Goal: Obtain resource: Obtain resource

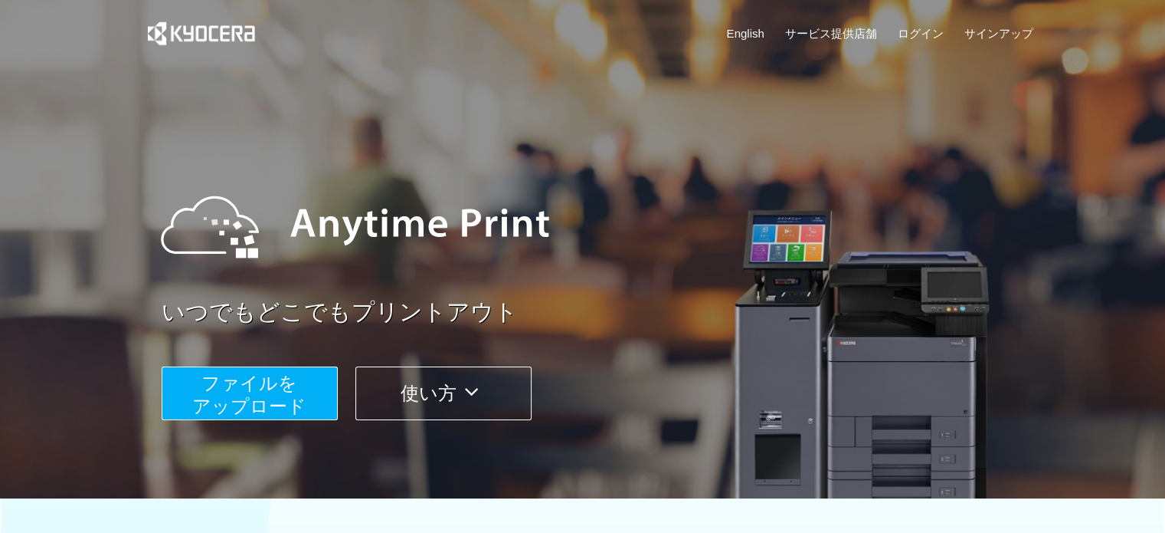
click at [287, 396] on span "ファイルを ​​アップロード" at bounding box center [249, 394] width 114 height 44
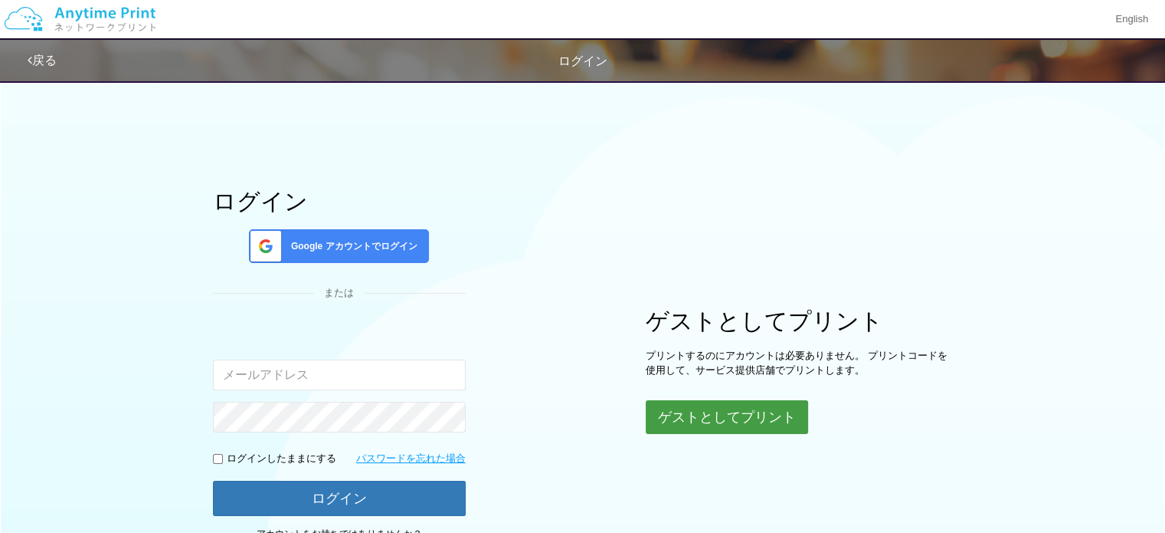
click at [706, 418] on button "ゲストとしてプリント" at bounding box center [727, 417] width 162 height 34
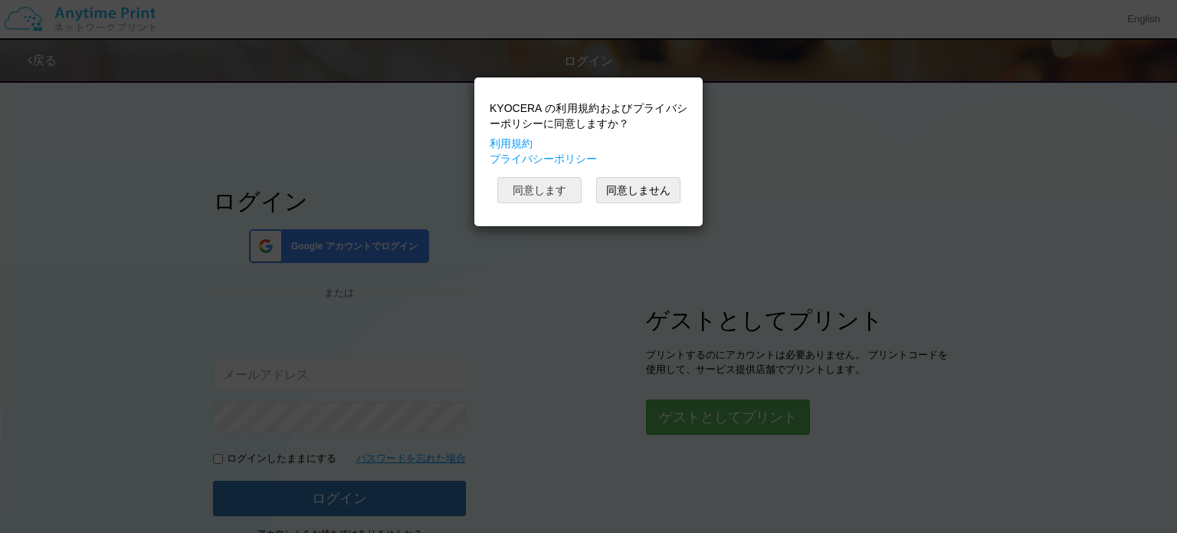
click at [561, 192] on button "同意します" at bounding box center [539, 190] width 84 height 26
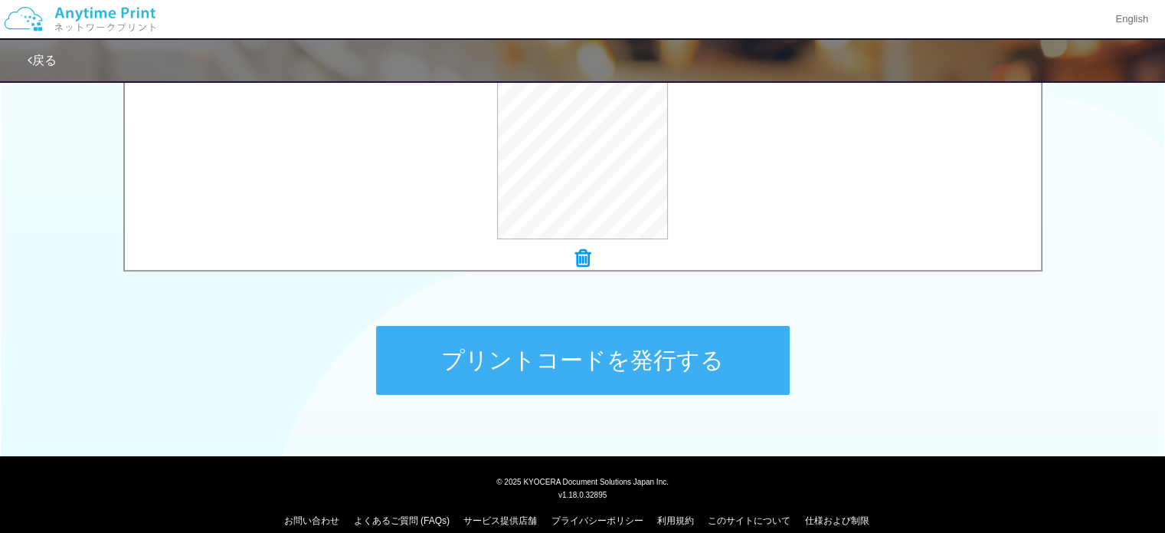
scroll to position [632, 0]
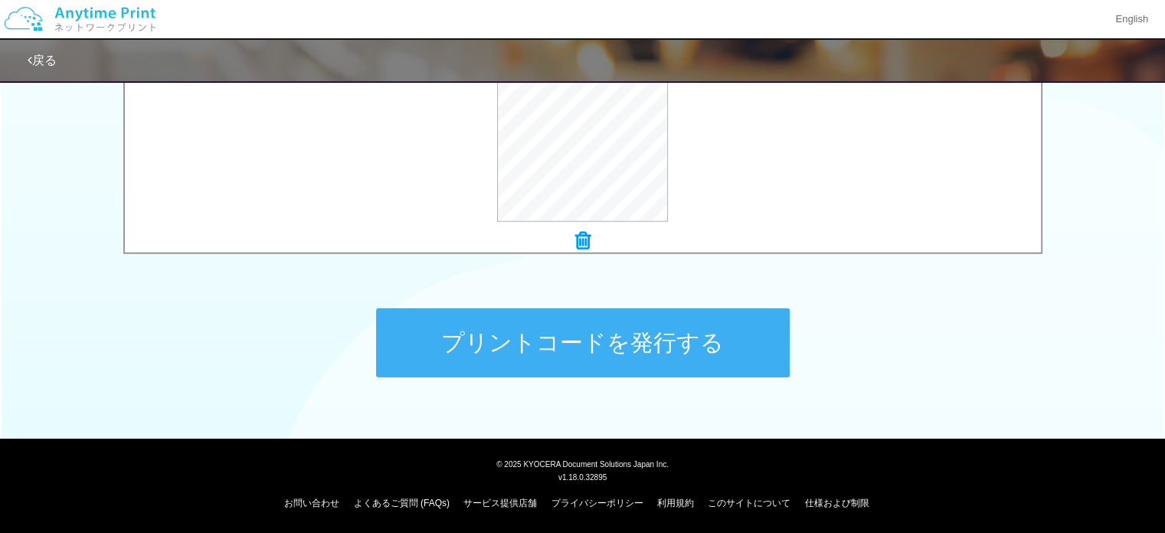
click at [661, 346] on button "プリントコードを発行する" at bounding box center [583, 342] width 414 height 69
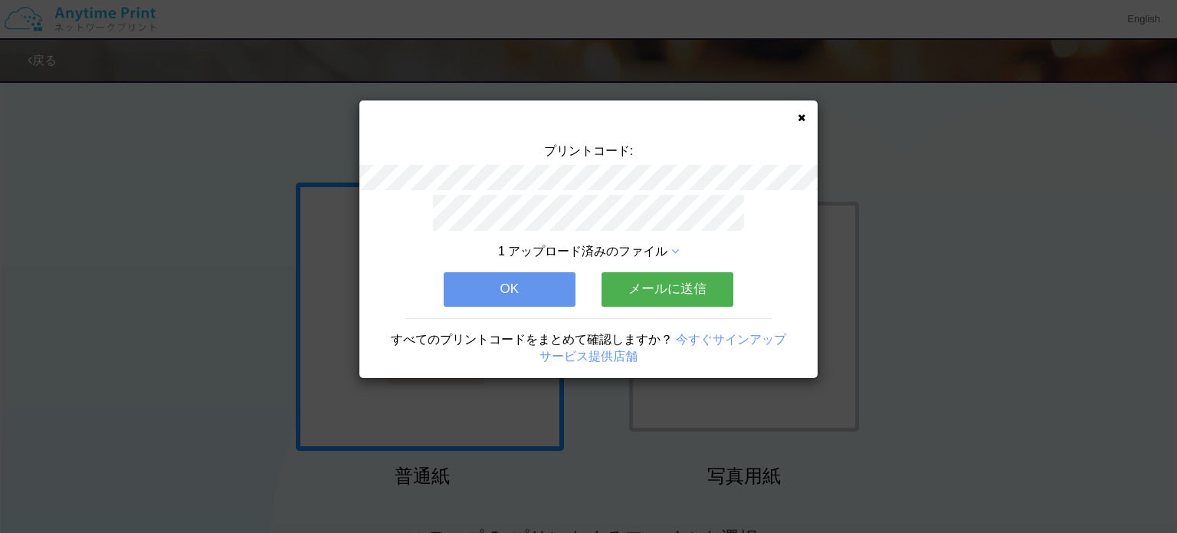
click at [659, 284] on button "メールに送信" at bounding box center [667, 289] width 132 height 34
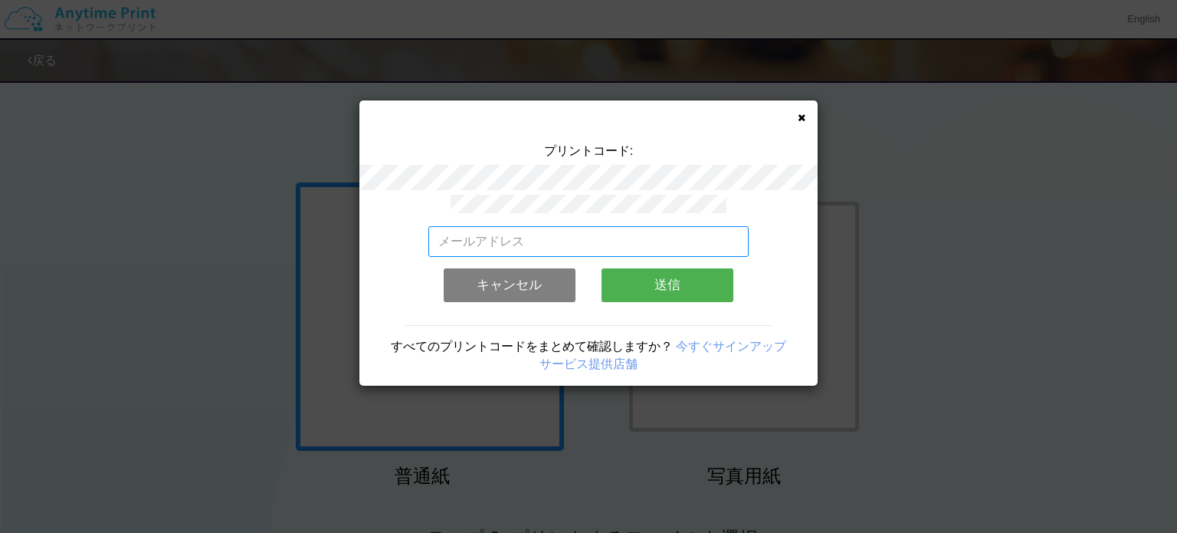
click at [487, 233] on input "email" at bounding box center [588, 241] width 321 height 31
type input "[EMAIL_ADDRESS][DOMAIN_NAME]"
click at [667, 281] on button "送信" at bounding box center [667, 285] width 132 height 34
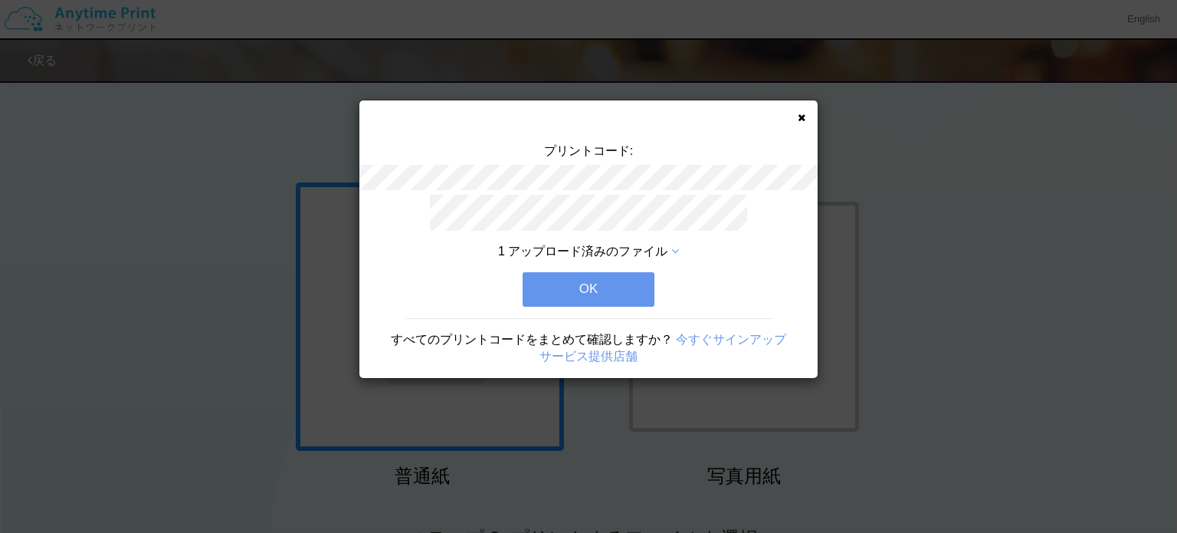
click at [593, 272] on button "OK" at bounding box center [589, 289] width 132 height 34
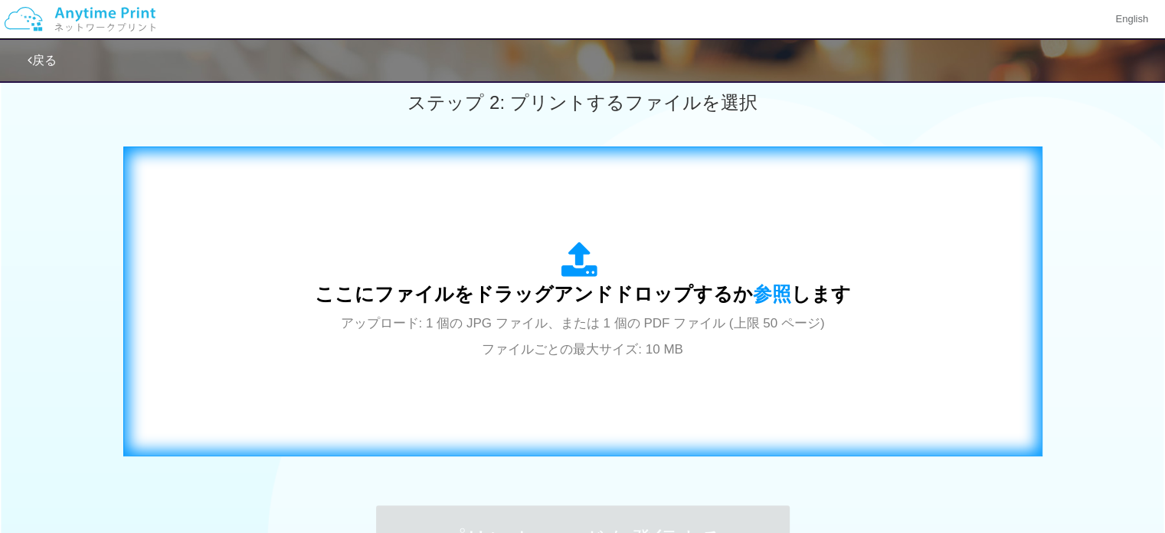
scroll to position [460, 0]
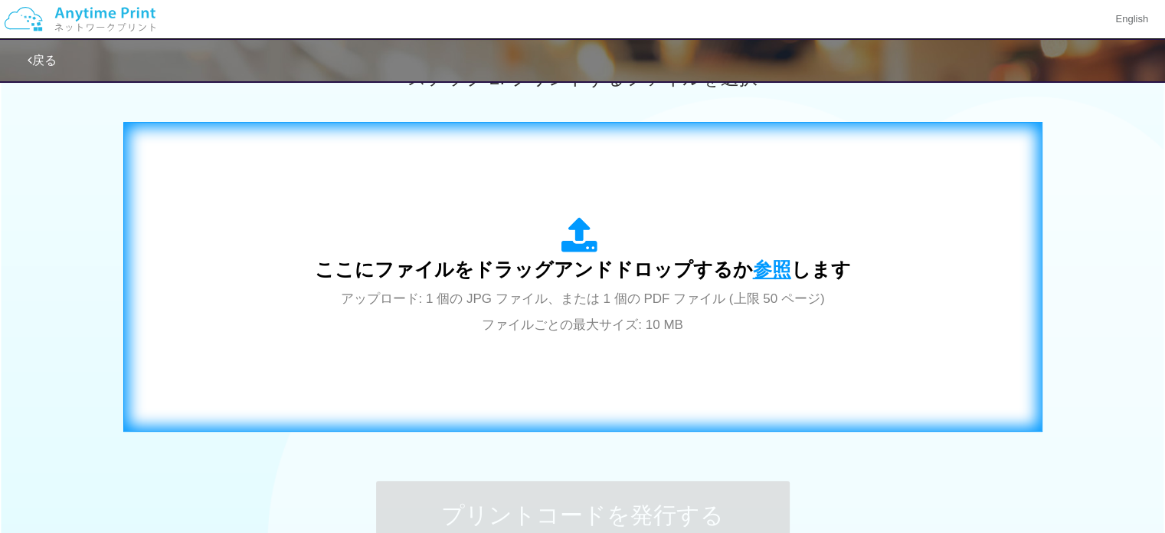
click at [762, 270] on span "参照" at bounding box center [772, 268] width 38 height 21
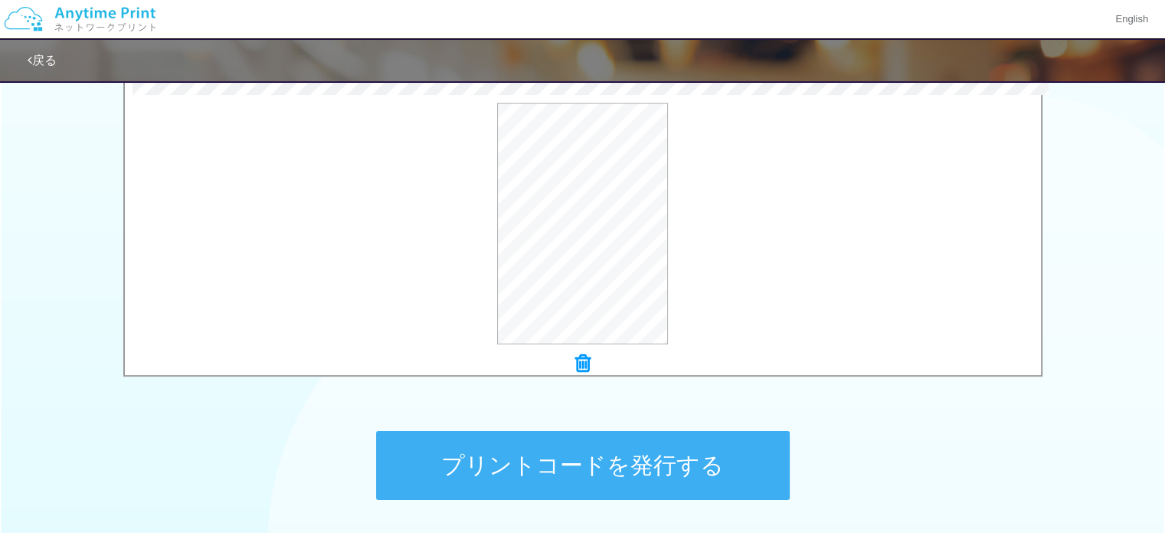
scroll to position [536, 0]
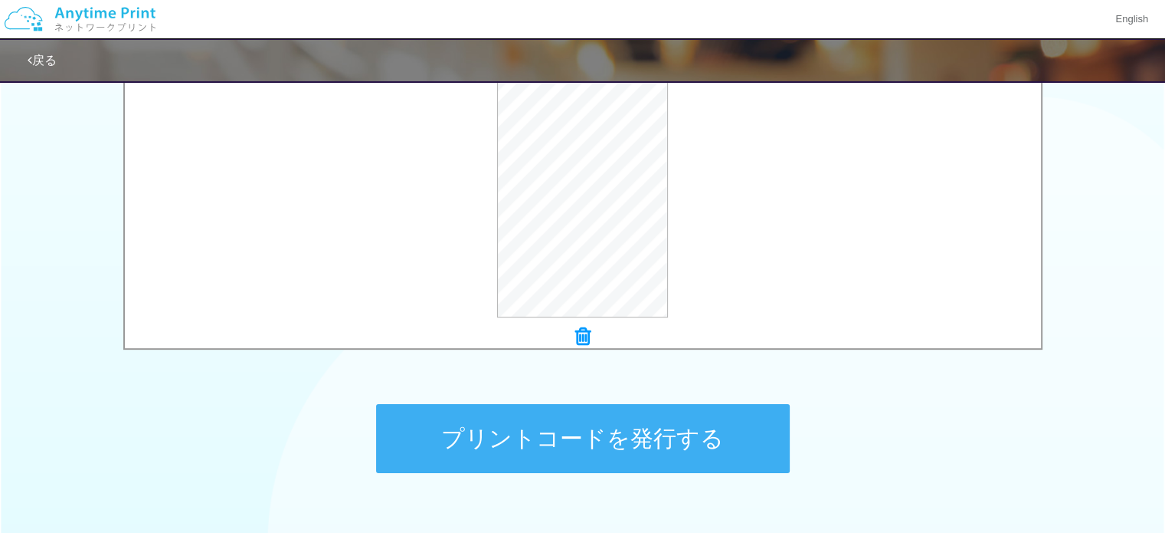
click at [605, 443] on button "プリントコードを発行する" at bounding box center [583, 438] width 414 height 69
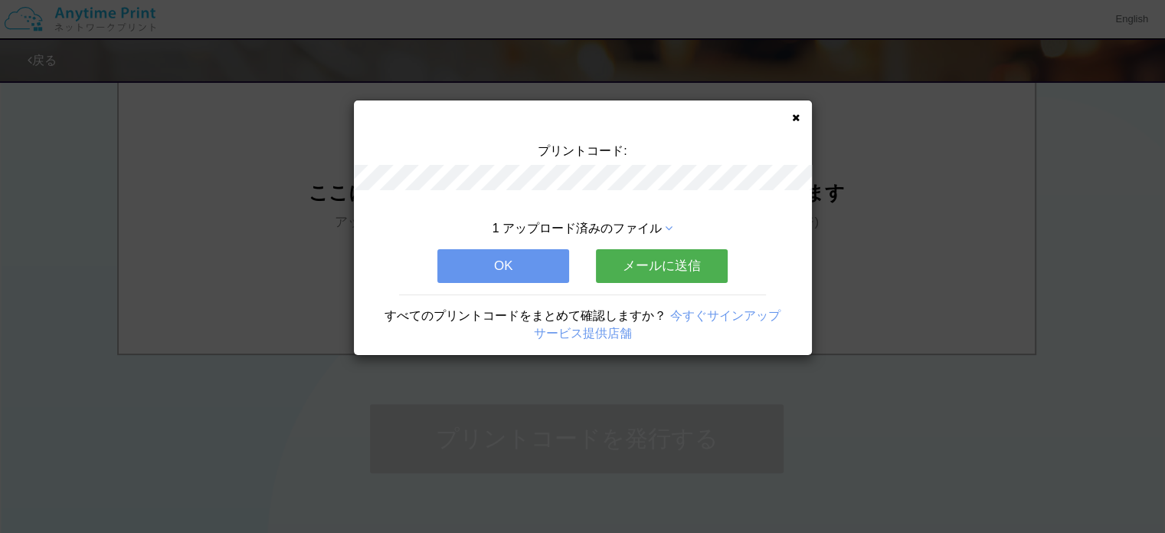
scroll to position [0, 0]
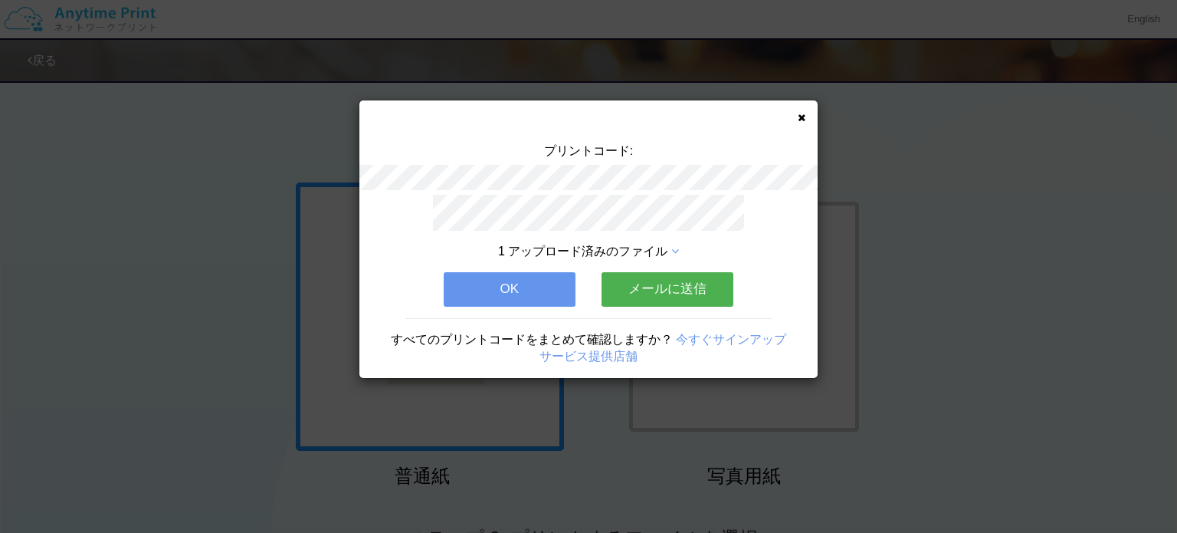
click at [645, 277] on button "メールに送信" at bounding box center [667, 289] width 132 height 34
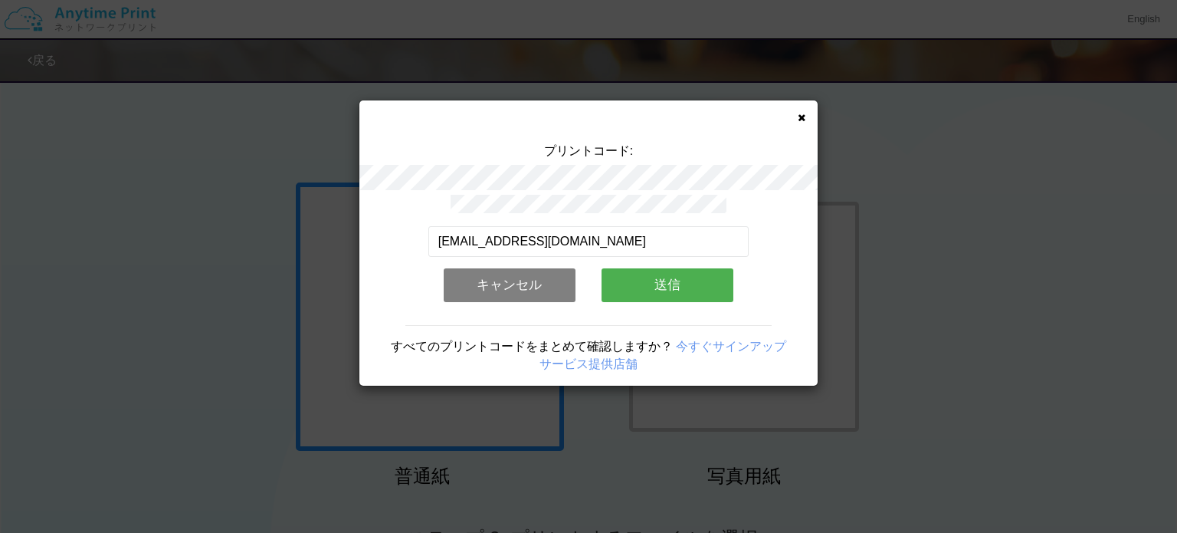
click at [657, 280] on button "送信" at bounding box center [667, 285] width 132 height 34
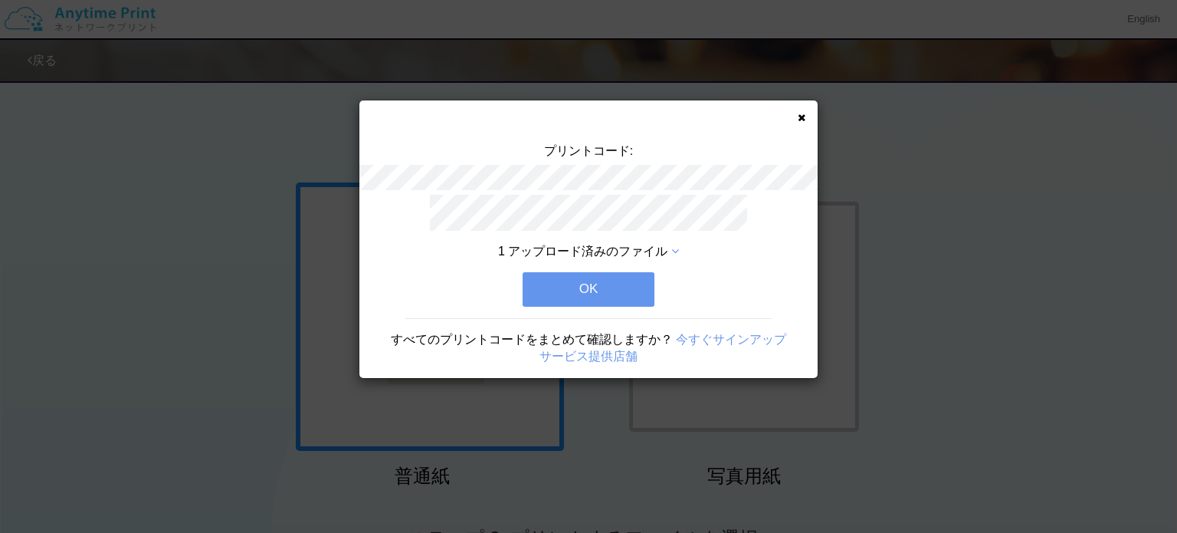
click at [614, 280] on button "OK" at bounding box center [589, 289] width 132 height 34
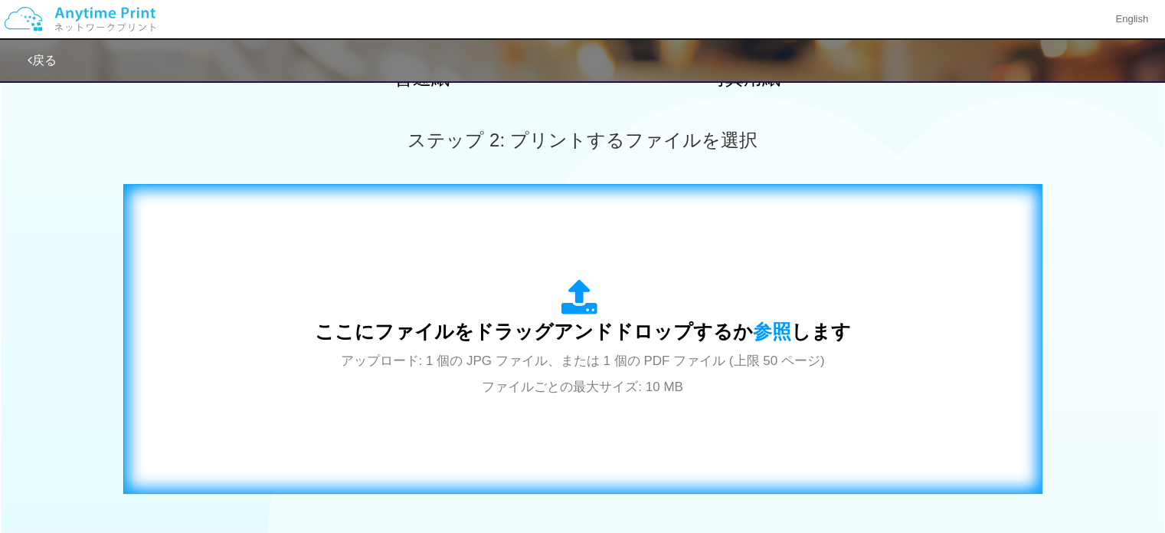
scroll to position [536, 0]
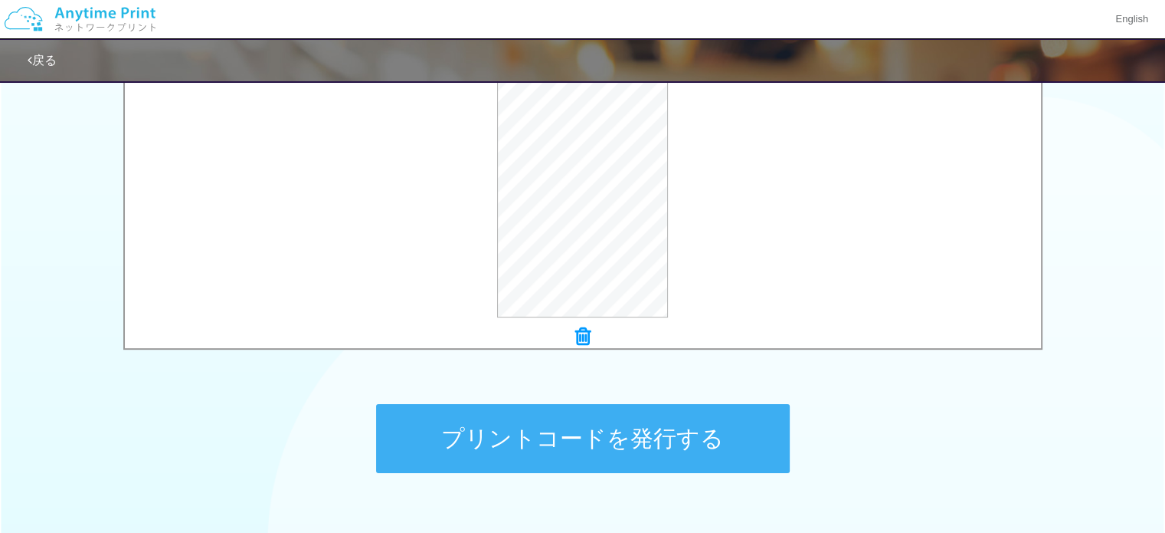
click at [667, 441] on button "プリントコードを発行する" at bounding box center [583, 438] width 414 height 69
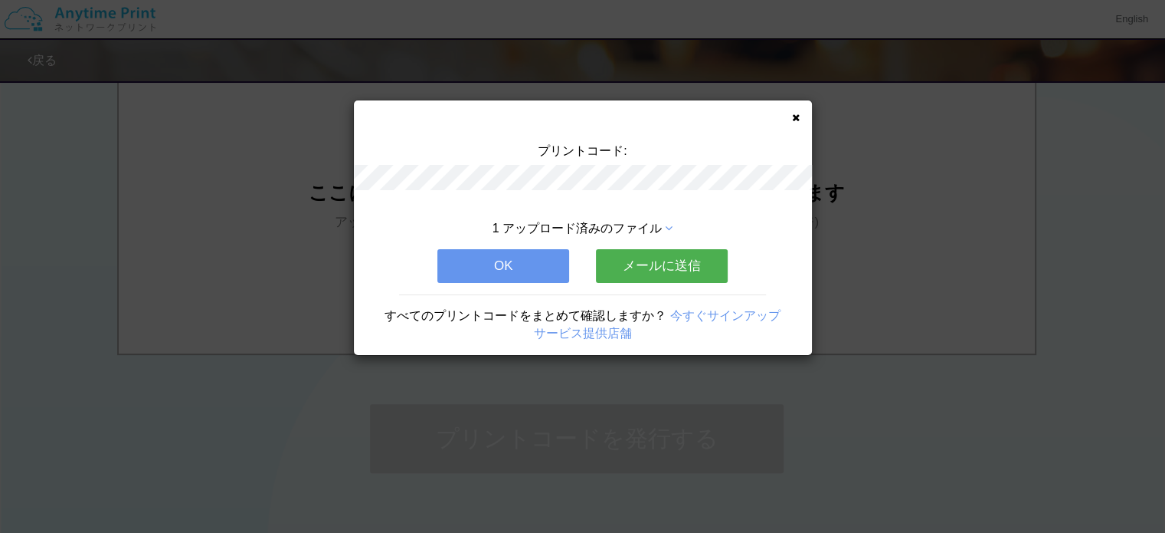
scroll to position [0, 0]
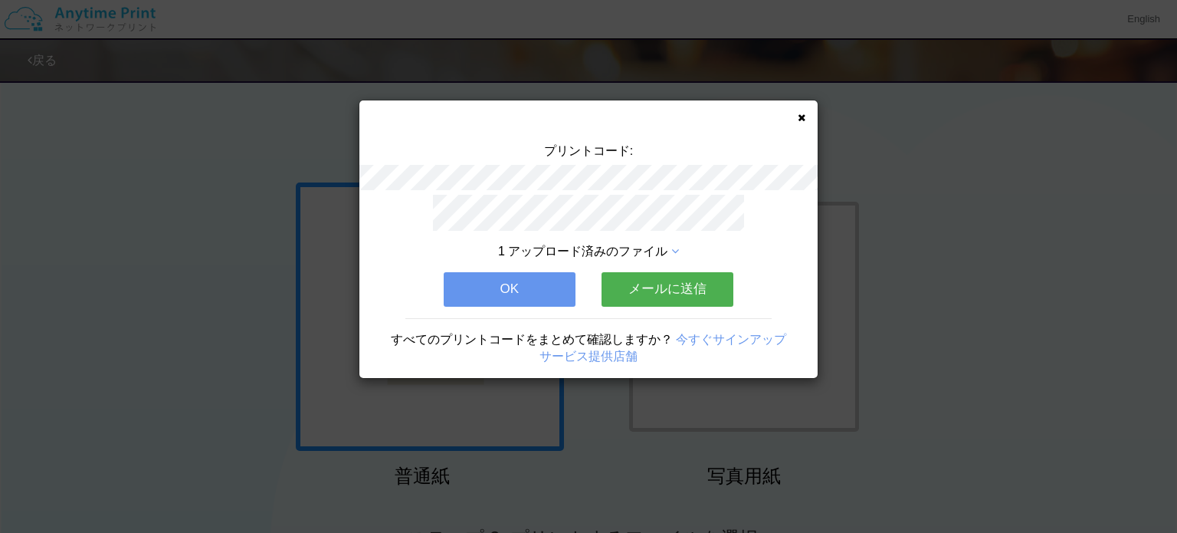
click at [677, 276] on button "メールに送信" at bounding box center [667, 289] width 132 height 34
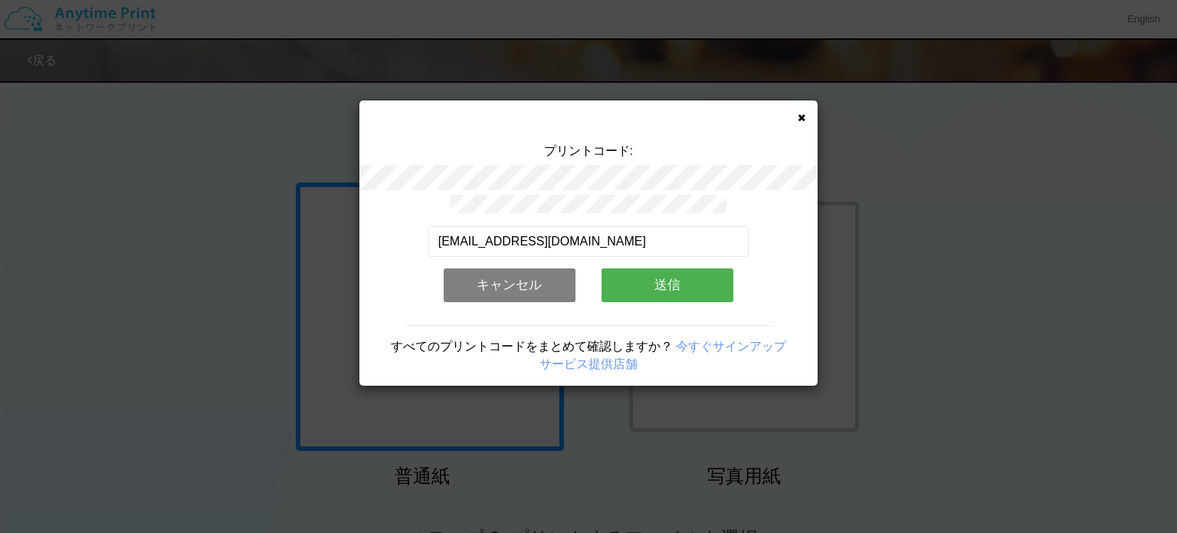
click at [675, 278] on button "送信" at bounding box center [667, 285] width 132 height 34
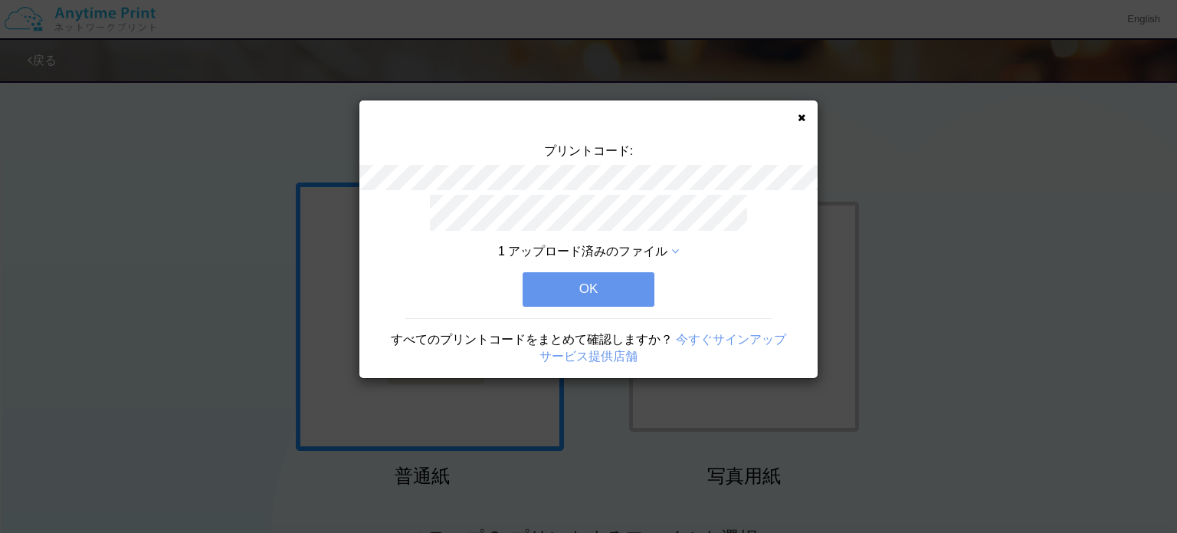
click at [610, 278] on button "OK" at bounding box center [589, 289] width 132 height 34
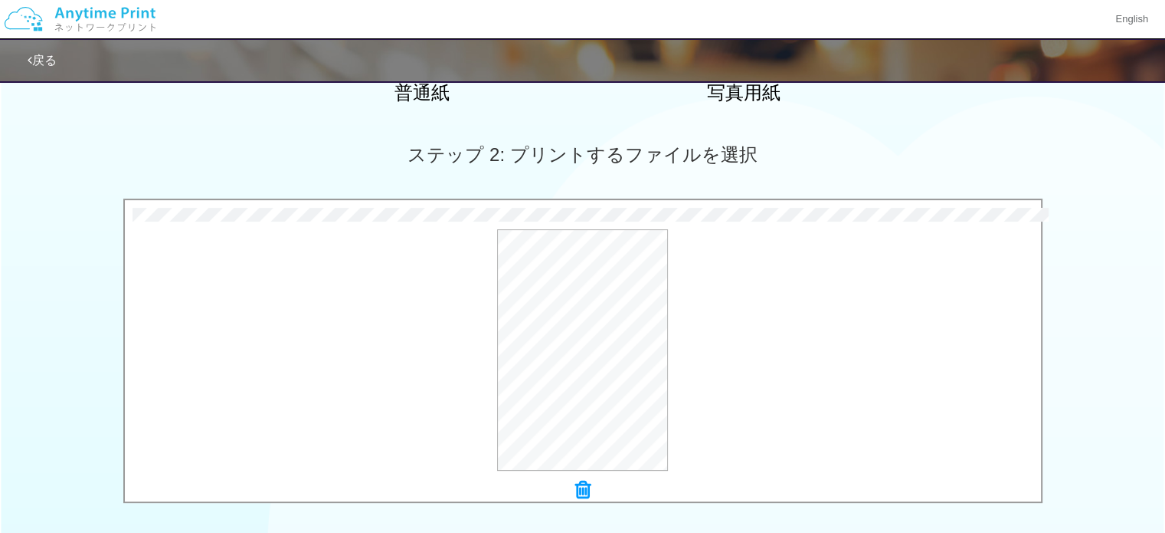
scroll to position [613, 0]
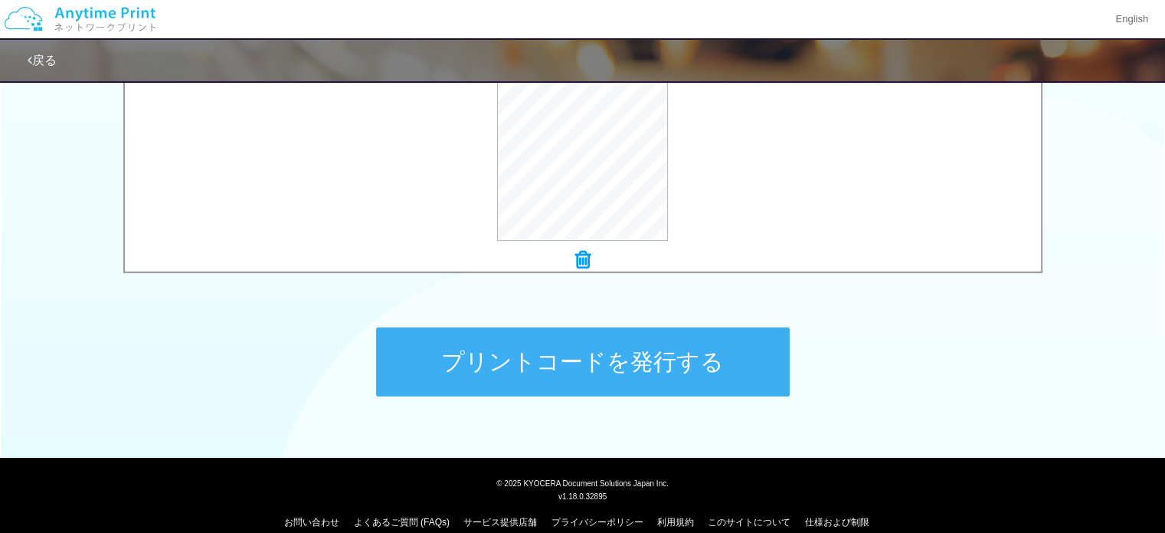
click at [619, 355] on button "プリントコードを発行する" at bounding box center [583, 361] width 414 height 69
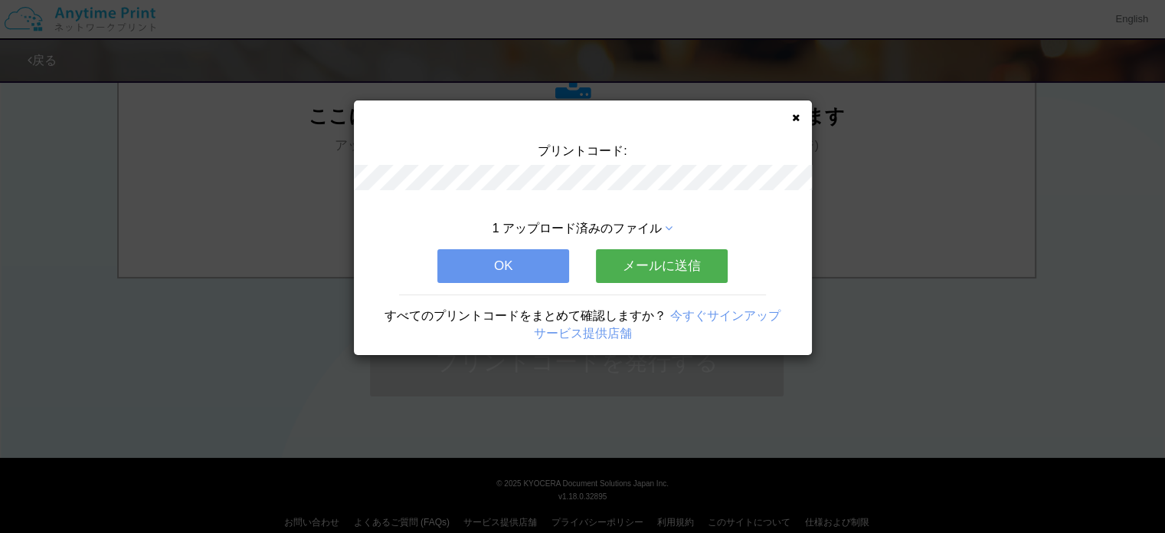
scroll to position [0, 0]
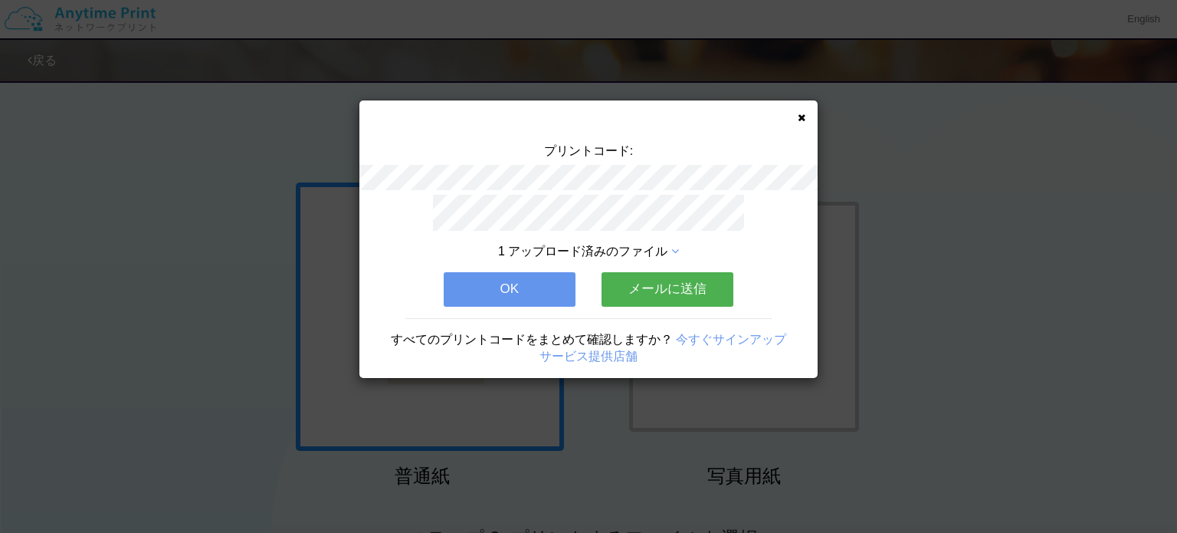
click at [661, 277] on button "メールに送信" at bounding box center [667, 289] width 132 height 34
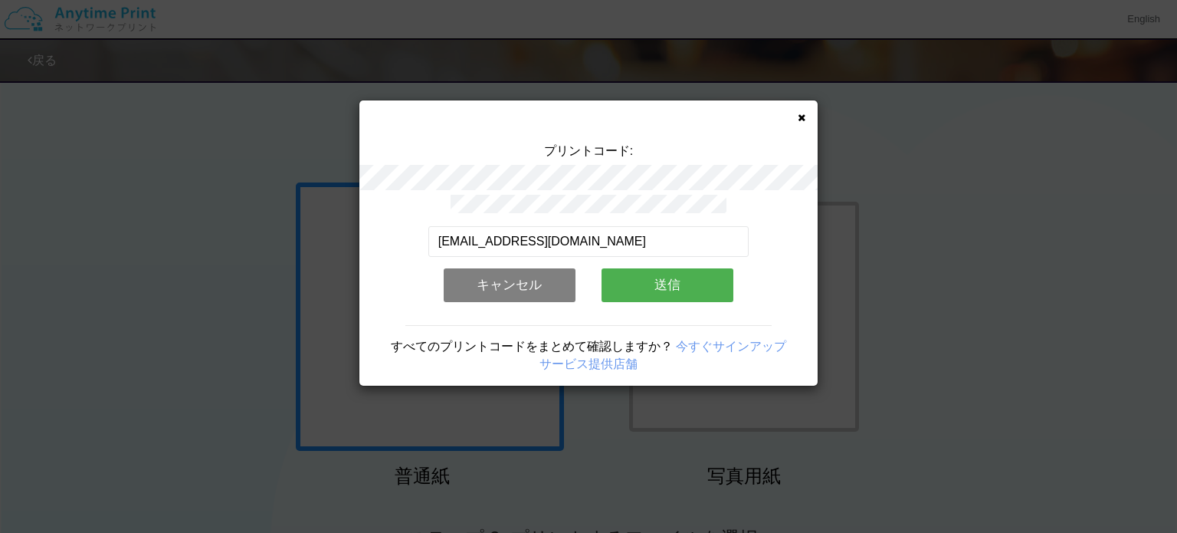
click at [679, 272] on button "送信" at bounding box center [667, 285] width 132 height 34
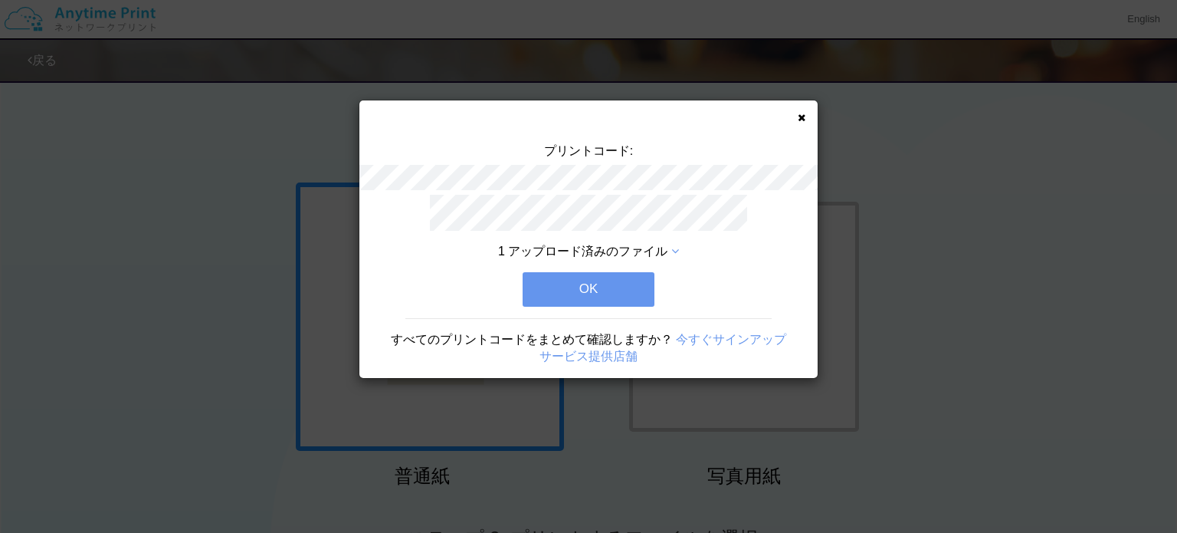
click at [608, 274] on button "OK" at bounding box center [589, 289] width 132 height 34
